Goal: Task Accomplishment & Management: Manage account settings

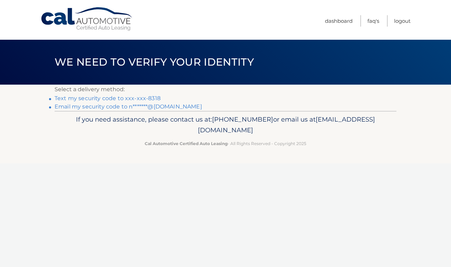
click at [163, 105] on link "Email my security code to n*******@gmail.com" at bounding box center [128, 106] width 147 height 7
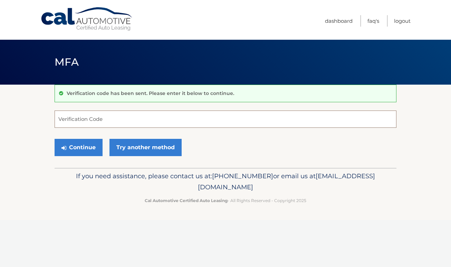
click at [105, 120] on input "Verification Code" at bounding box center [226, 118] width 342 height 17
click at [109, 120] on input "Verification Code" at bounding box center [226, 118] width 342 height 17
type input "580182"
click at [55, 139] on button "Continue" at bounding box center [79, 147] width 48 height 17
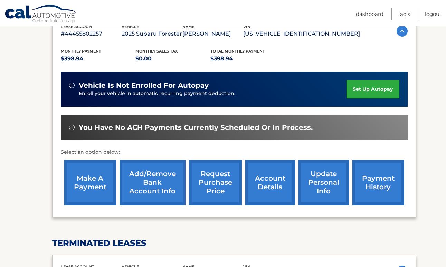
scroll to position [129, 0]
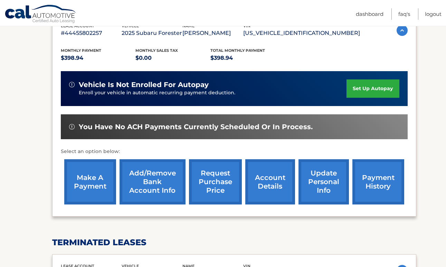
click at [374, 188] on link "payment history" at bounding box center [378, 181] width 52 height 45
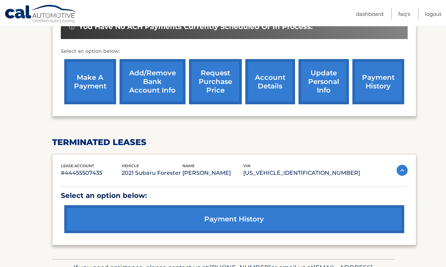
scroll to position [170, 0]
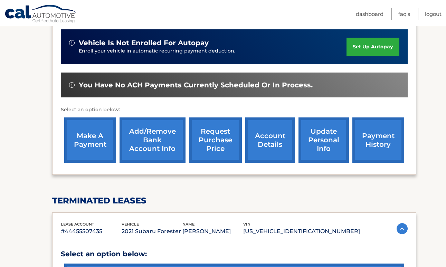
click at [90, 136] on link "make a payment" at bounding box center [90, 139] width 52 height 45
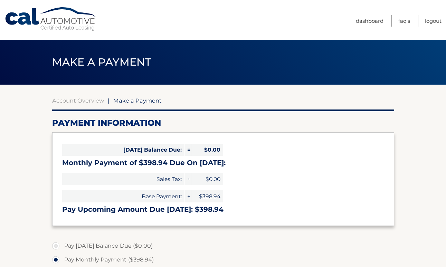
select select "YjEwNjg3YmUtYTQwMi00MzUxLTg5OTEtODhlMTU0ZGMzMTAy"
